Goal: Obtain resource: Download file/media

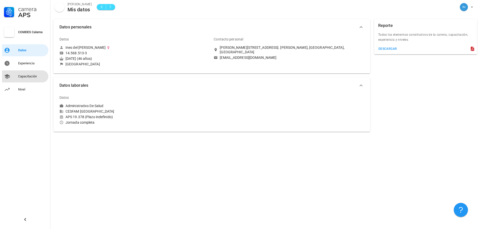
click at [27, 77] on div "Capacitación" at bounding box center [32, 77] width 28 height 4
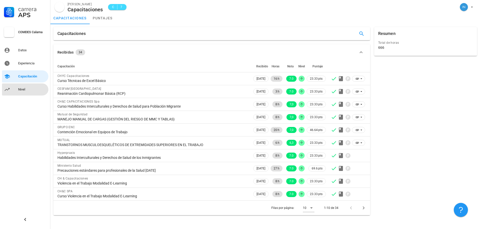
click at [26, 88] on div "Nivel" at bounding box center [32, 90] width 28 height 4
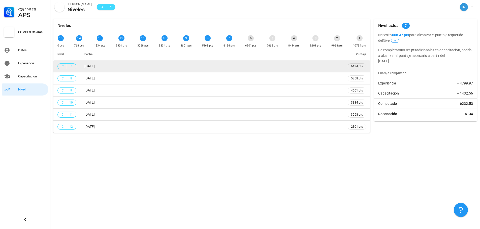
click at [81, 67] on td "[DATE]" at bounding box center [211, 66] width 263 height 12
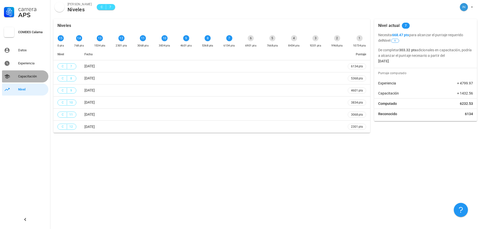
click at [33, 75] on div "Capacitación" at bounding box center [32, 77] width 28 height 4
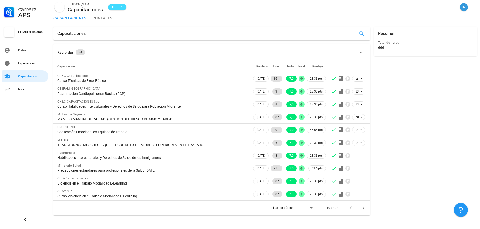
drag, startPoint x: 77, startPoint y: 36, endPoint x: 86, endPoint y: 34, distance: 9.6
click at [86, 34] on div "Capacitaciones" at bounding box center [211, 33] width 317 height 13
click at [106, 19] on link "puntajes" at bounding box center [103, 18] width 26 height 12
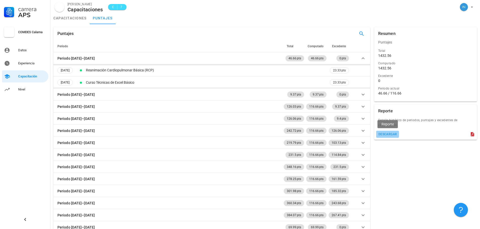
click at [392, 134] on div "descargar" at bounding box center [387, 135] width 19 height 4
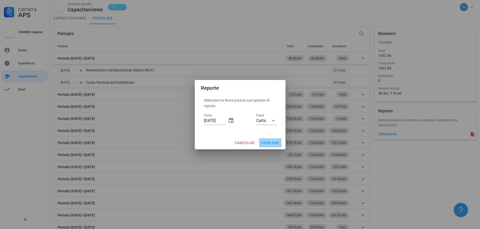
click at [273, 142] on span "generar" at bounding box center [270, 143] width 18 height 4
